Goal: Task Accomplishment & Management: Complete application form

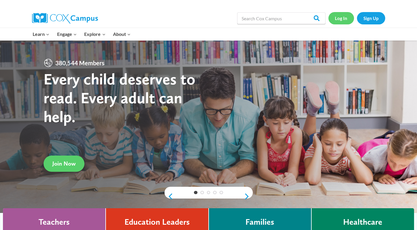
drag, startPoint x: 342, startPoint y: 19, endPoint x: 339, endPoint y: 21, distance: 3.1
click at [342, 19] on link "Log In" at bounding box center [341, 18] width 26 height 12
click at [341, 17] on link "Log In" at bounding box center [341, 18] width 26 height 12
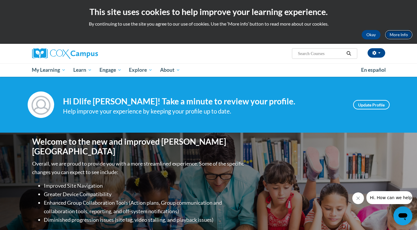
click at [398, 32] on link "More Info" at bounding box center [399, 34] width 28 height 9
click at [382, 51] on button "button" at bounding box center [376, 52] width 18 height 9
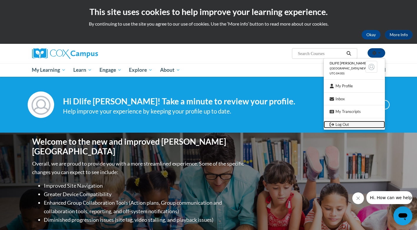
click at [357, 122] on link "Log Out" at bounding box center [353, 124] width 61 height 7
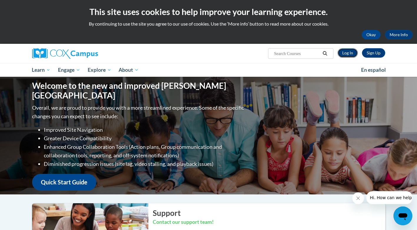
click at [344, 55] on link "Log In" at bounding box center [347, 52] width 20 height 9
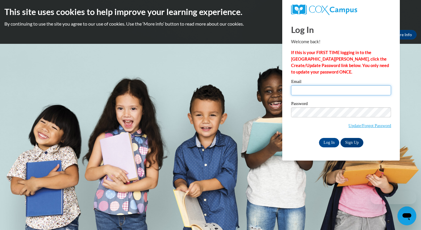
type input "[EMAIL_ADDRESS][DOMAIN_NAME]"
click at [321, 94] on input "[EMAIL_ADDRESS][DOMAIN_NAME]" at bounding box center [341, 90] width 100 height 10
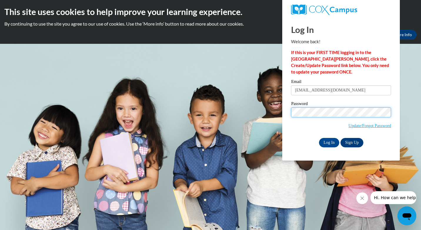
click at [232, 111] on body "This site uses cookies to help improve your learning experience. By continuing …" at bounding box center [210, 115] width 421 height 230
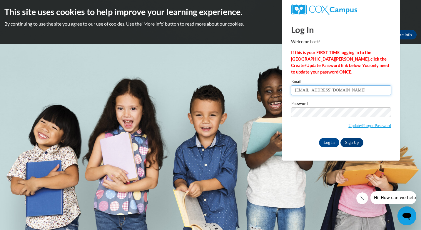
drag, startPoint x: 378, startPoint y: 91, endPoint x: 162, endPoint y: 115, distance: 216.9
click at [162, 115] on body "This site uses cookies to help improve your learning experience. By continuing …" at bounding box center [210, 115] width 421 height 230
type input "dlife wilson"
click at [335, 141] on input "Log In" at bounding box center [329, 142] width 21 height 9
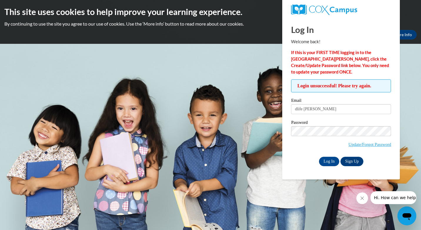
click at [328, 136] on span "Update/Forgot Password" at bounding box center [341, 138] width 100 height 24
click at [327, 160] on input "Log In" at bounding box center [329, 161] width 21 height 9
click at [303, 110] on input "dlife wilson" at bounding box center [341, 109] width 100 height 10
click at [316, 109] on input "dlifewilson" at bounding box center [341, 109] width 100 height 10
type input "[EMAIL_ADDRESS][DOMAIN_NAME]"
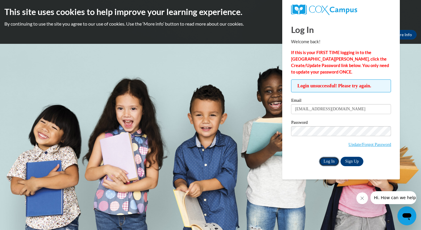
click at [331, 163] on input "Log In" at bounding box center [329, 161] width 21 height 9
click at [331, 160] on input "Log In" at bounding box center [329, 161] width 21 height 9
click at [319, 157] on input "Log In" at bounding box center [329, 161] width 21 height 9
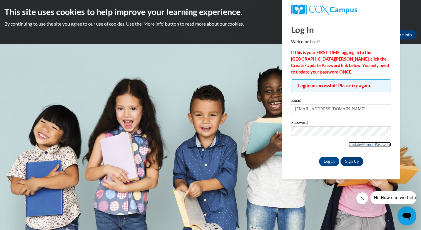
click at [375, 144] on link "Update/Forgot Password" at bounding box center [369, 144] width 43 height 5
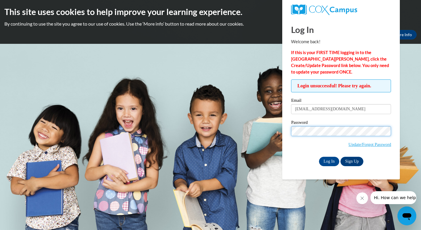
click at [319, 157] on input "Log In" at bounding box center [329, 161] width 21 height 9
click at [328, 163] on input "Log In" at bounding box center [329, 161] width 21 height 9
click at [327, 158] on input "Log In" at bounding box center [329, 161] width 21 height 9
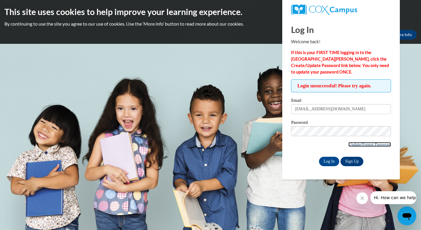
click at [383, 143] on link "Update/Forgot Password" at bounding box center [369, 144] width 43 height 5
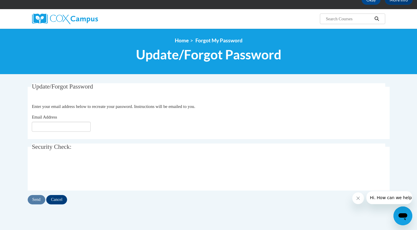
scroll to position [118, 0]
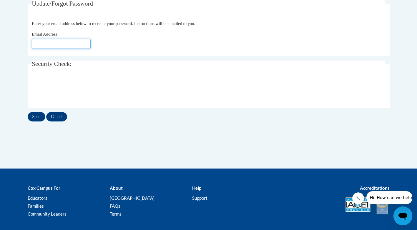
click at [67, 48] on input "Email Address" at bounding box center [61, 44] width 59 height 10
type input "D"
click at [70, 41] on input "dlifewilson4@gmial.com" at bounding box center [61, 44] width 59 height 10
type input "[EMAIL_ADDRESS][DOMAIN_NAME]"
click button "Refresh captcha" at bounding box center [0, 0] width 0 height 0
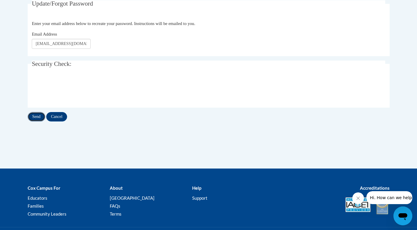
click at [38, 117] on input "Send" at bounding box center [37, 116] width 18 height 9
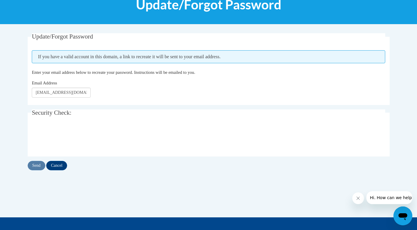
scroll to position [88, 0]
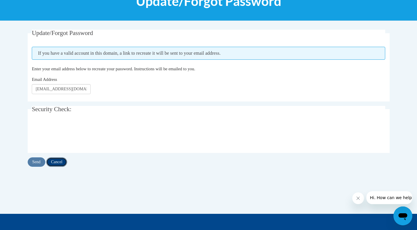
click at [61, 163] on input "Cancel" at bounding box center [56, 161] width 21 height 9
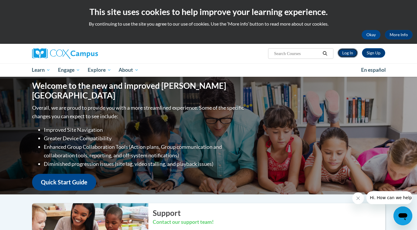
click at [347, 52] on link "Log In" at bounding box center [347, 52] width 20 height 9
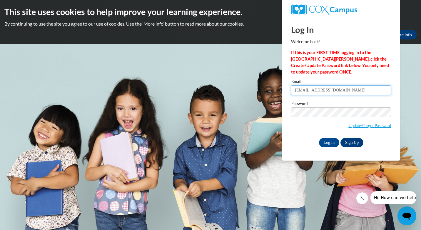
drag, startPoint x: 366, startPoint y: 90, endPoint x: 225, endPoint y: 86, distance: 140.9
click at [237, 91] on body "This site uses cookies to help improve your learning experience. By continuing …" at bounding box center [210, 115] width 421 height 230
type input "[EMAIL_ADDRESS][DOMAIN_NAME]"
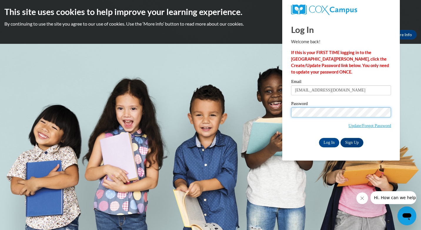
click at [288, 113] on div "Please enter your email! Please enter your password! Email [EMAIL_ADDRESS][DOMA…" at bounding box center [341, 113] width 109 height 68
click at [325, 142] on input "Log In" at bounding box center [329, 142] width 21 height 9
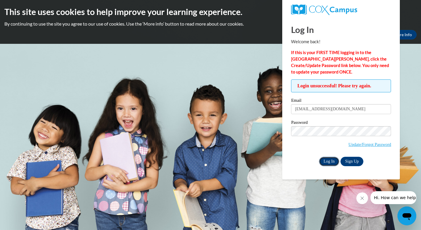
click at [329, 161] on input "Log In" at bounding box center [329, 161] width 21 height 9
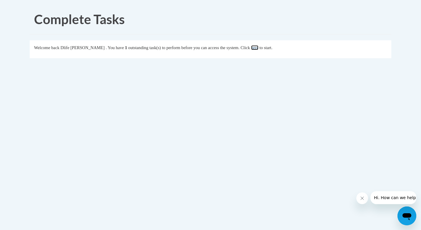
click at [251, 46] on link "here" at bounding box center [254, 47] width 7 height 5
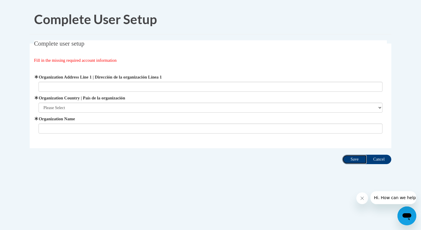
click at [361, 160] on input "Save" at bounding box center [354, 159] width 25 height 9
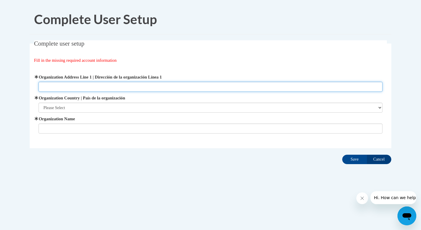
click at [282, 83] on input "Organization Address Line 1 | Dirección de la organización Línea 1" at bounding box center [211, 87] width 344 height 10
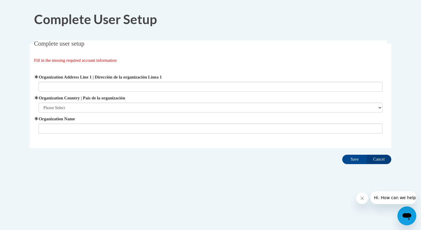
click at [222, 204] on body "Complete User Setup Complete user setup Fill in the missing required account in…" at bounding box center [210, 115] width 421 height 230
click at [159, 101] on label "Organization Country | País de la organización" at bounding box center [211, 98] width 344 height 6
click at [159, 103] on select "Please Select United States | Estados Unidos Outside of the United States | Fue…" at bounding box center [211, 108] width 344 height 10
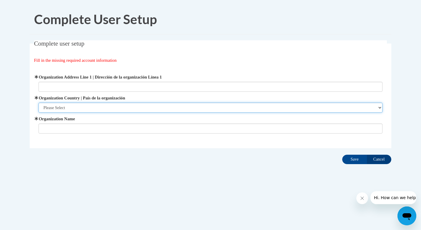
drag, startPoint x: 146, startPoint y: 111, endPoint x: 143, endPoint y: 107, distance: 5.5
click at [147, 111] on select "Please Select United States | Estados Unidos Outside of the United States | Fue…" at bounding box center [211, 108] width 344 height 10
select select "ad49bcad-a171-4b2e-b99c-48b446064914"
click at [39, 103] on select "Please Select United States | Estados Unidos Outside of the United States | Fue…" at bounding box center [211, 108] width 344 height 10
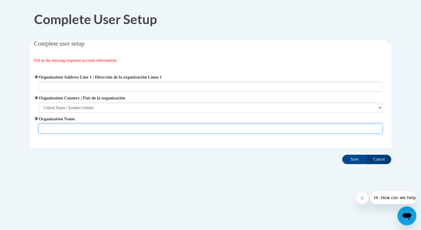
click at [93, 129] on input "Organization Name" at bounding box center [211, 129] width 344 height 10
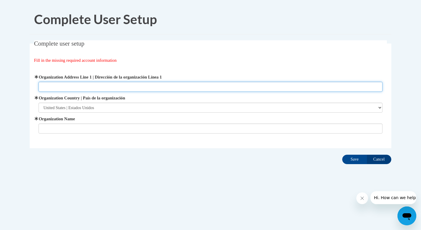
click at [109, 86] on input "Organization Address Line 1 | Dirección de la organización Línea 1" at bounding box center [211, 87] width 344 height 10
type input "1031 5th ave sw"
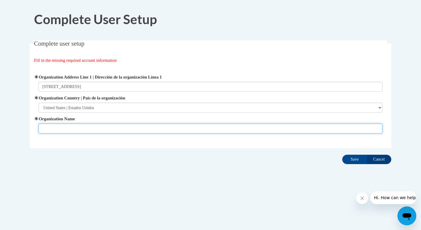
click at [103, 131] on input "Organization Name" at bounding box center [211, 129] width 344 height 10
type input "Mrs D's little ones learning center"
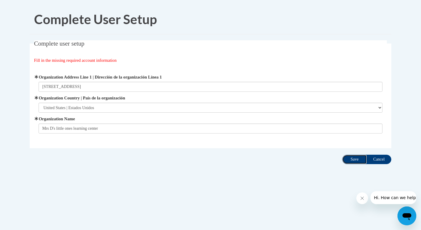
click at [357, 157] on input "Save" at bounding box center [354, 159] width 25 height 9
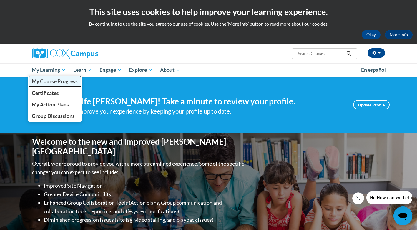
click at [63, 83] on span "My Course Progress" at bounding box center [55, 81] width 46 height 6
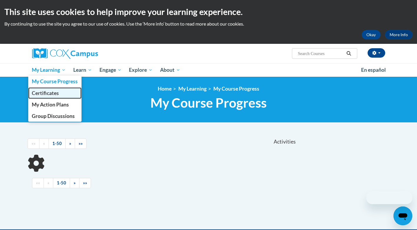
click at [57, 95] on span "Certificates" at bounding box center [45, 93] width 27 height 6
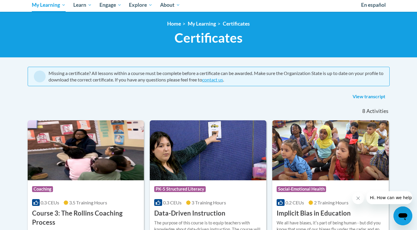
scroll to position [29, 0]
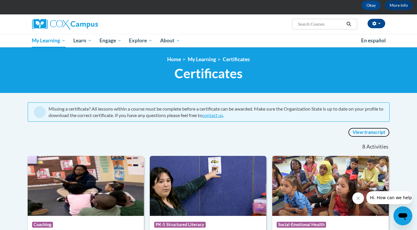
click at [365, 133] on link "View transcript" at bounding box center [368, 132] width 41 height 9
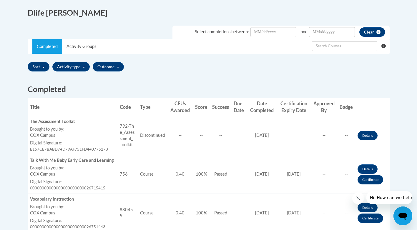
scroll to position [118, 0]
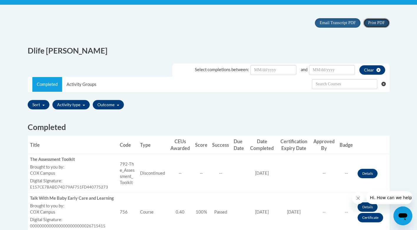
click at [377, 18] on button "Print PDF" at bounding box center [376, 22] width 26 height 9
